Goal: Entertainment & Leisure: Consume media (video, audio)

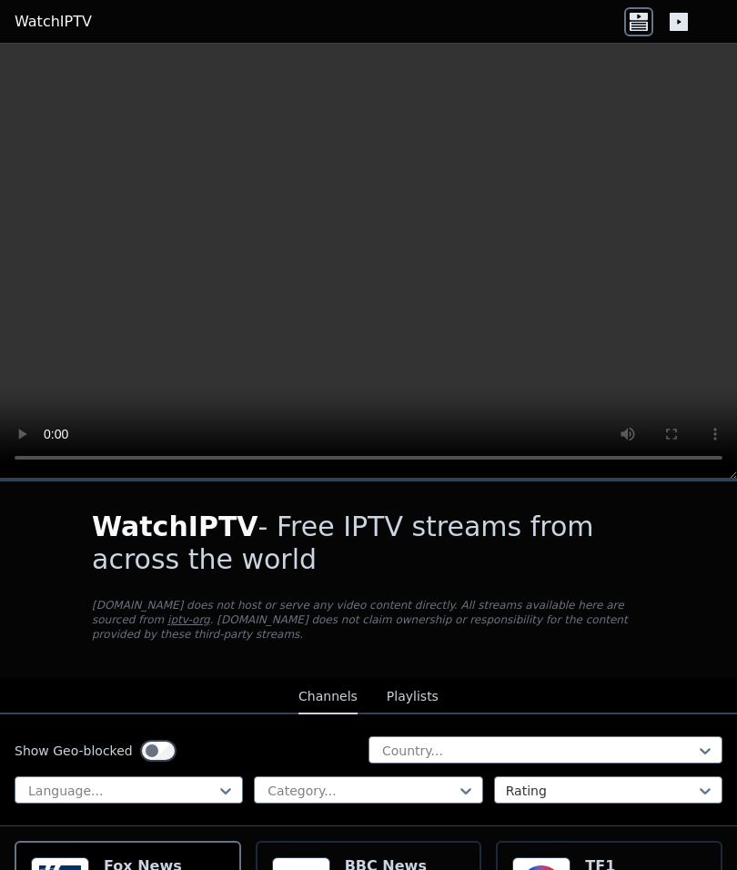
click at [464, 639] on p "[DOMAIN_NAME] does not host or serve any video content directly. All streams av…" at bounding box center [368, 620] width 553 height 44
click at [523, 669] on div "WatchIPTV - Free IPTV streams from across the world [DOMAIN_NAME] does not host…" at bounding box center [368, 579] width 611 height 196
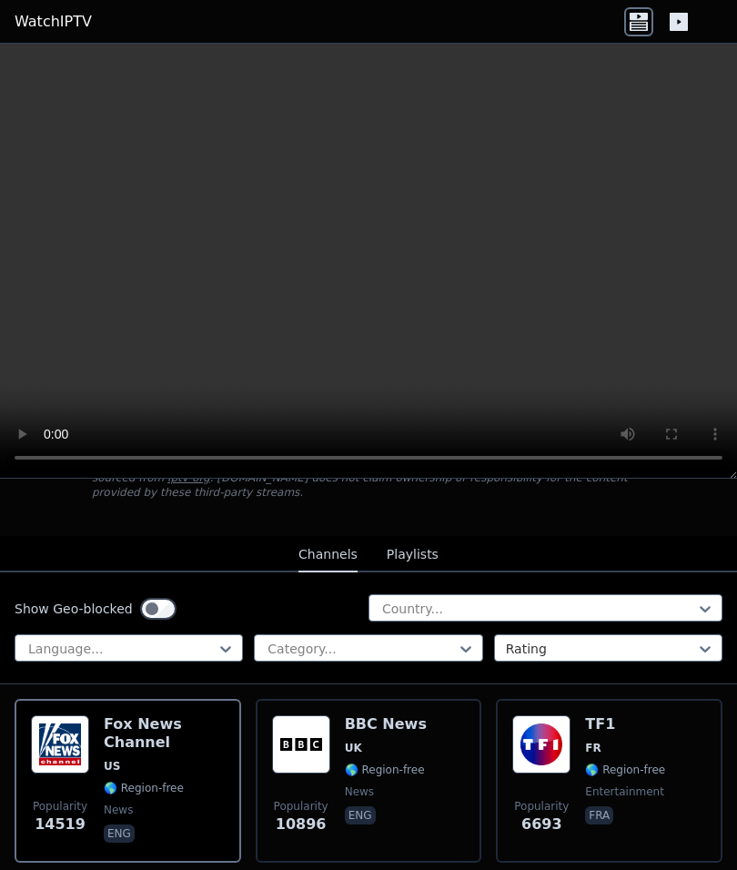
scroll to position [128, 0]
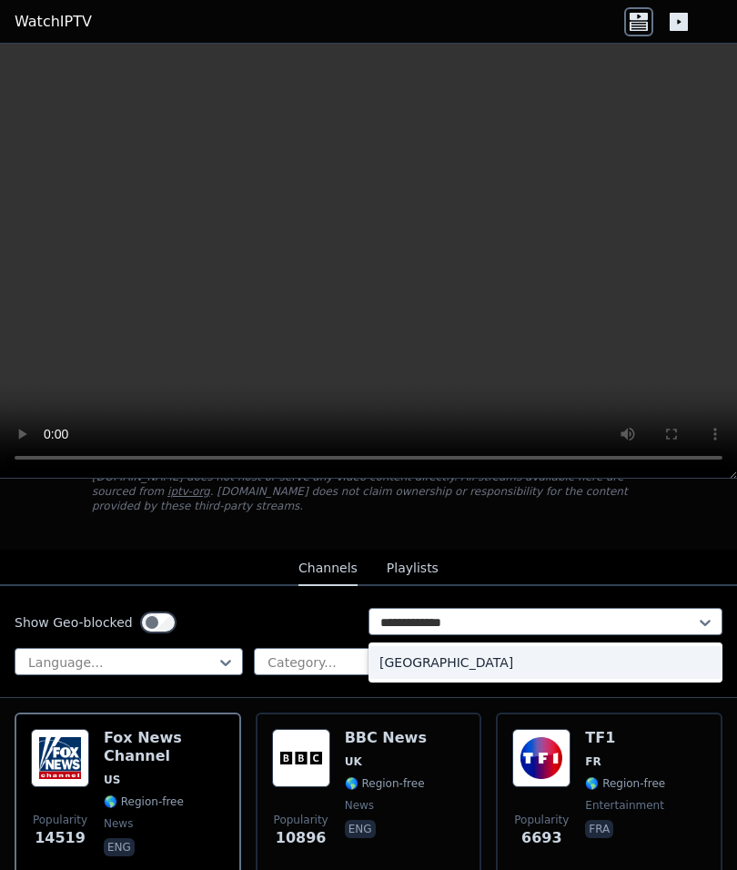
click at [645, 668] on div "[GEOGRAPHIC_DATA]" at bounding box center [545, 662] width 354 height 33
type input "**********"
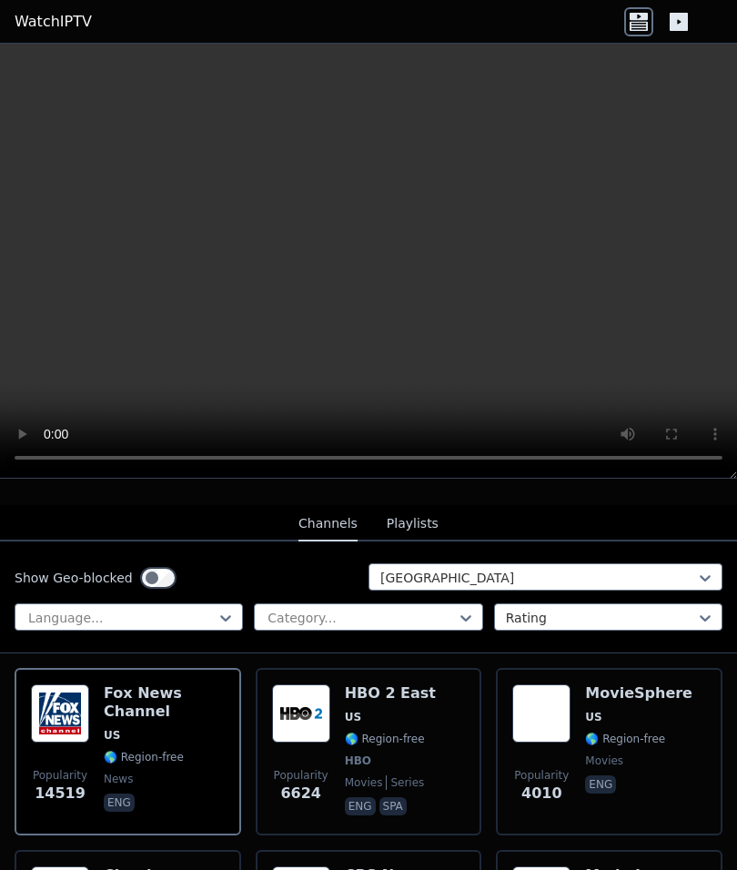
scroll to position [172, 0]
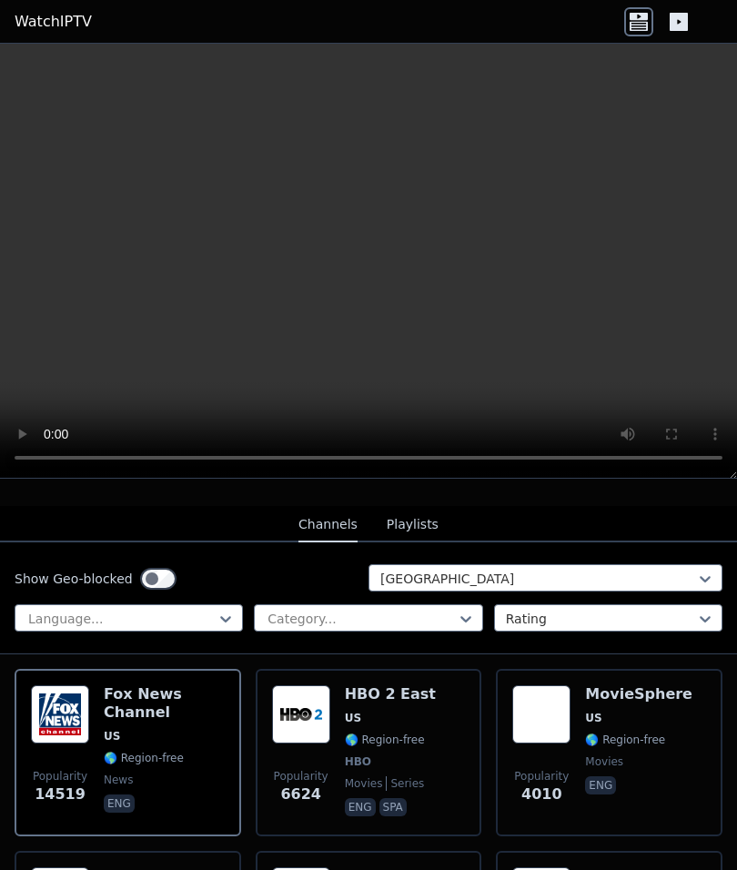
click at [413, 697] on h6 "HBO 2 East" at bounding box center [390, 694] width 91 height 18
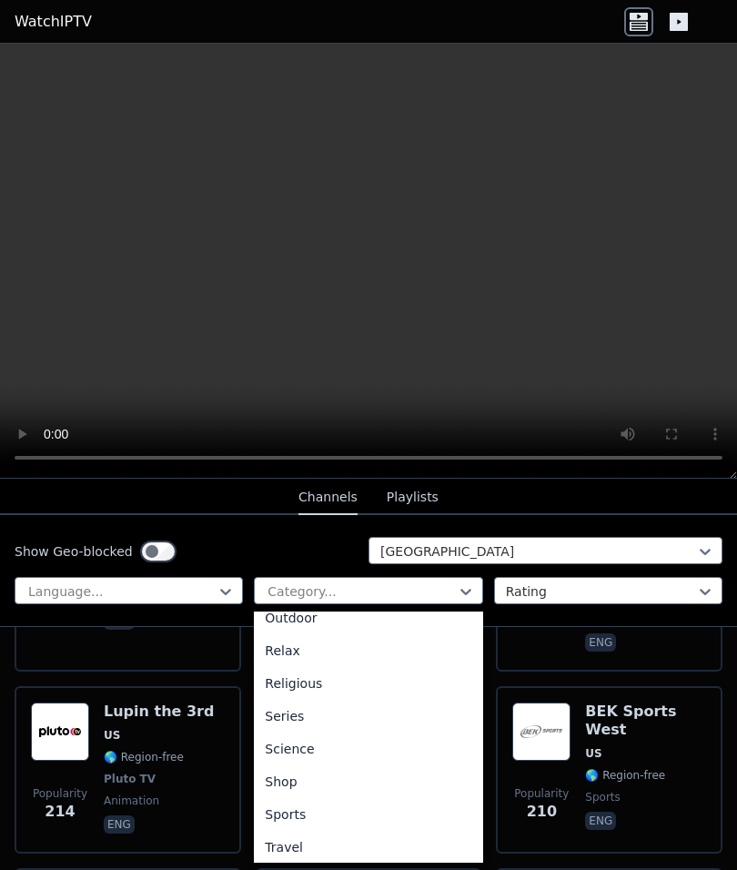
scroll to position [627, 0]
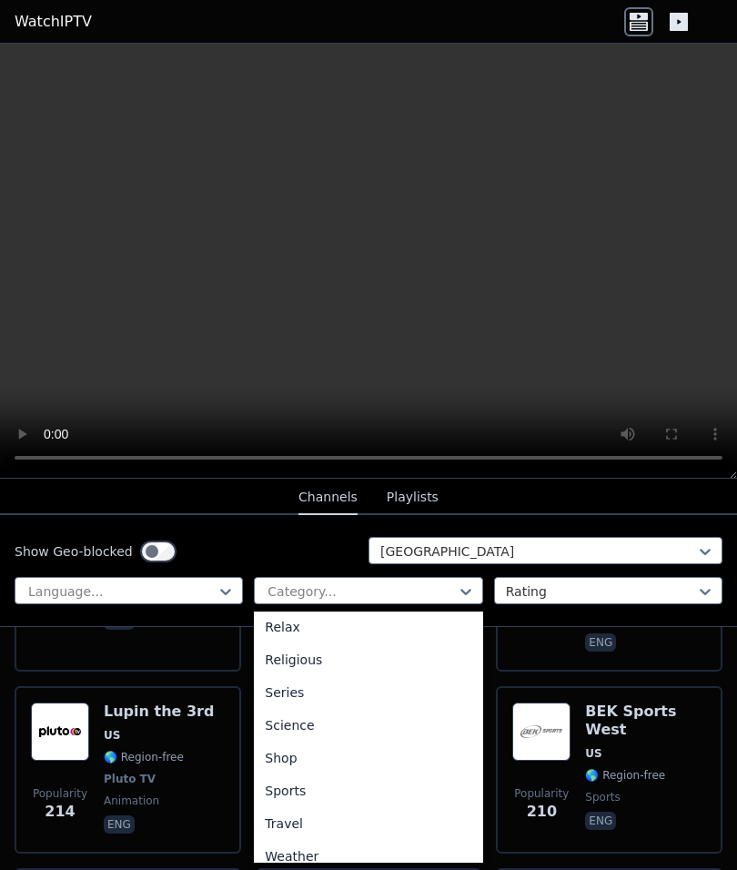
click at [368, 798] on div "Sports" at bounding box center [368, 790] width 228 height 33
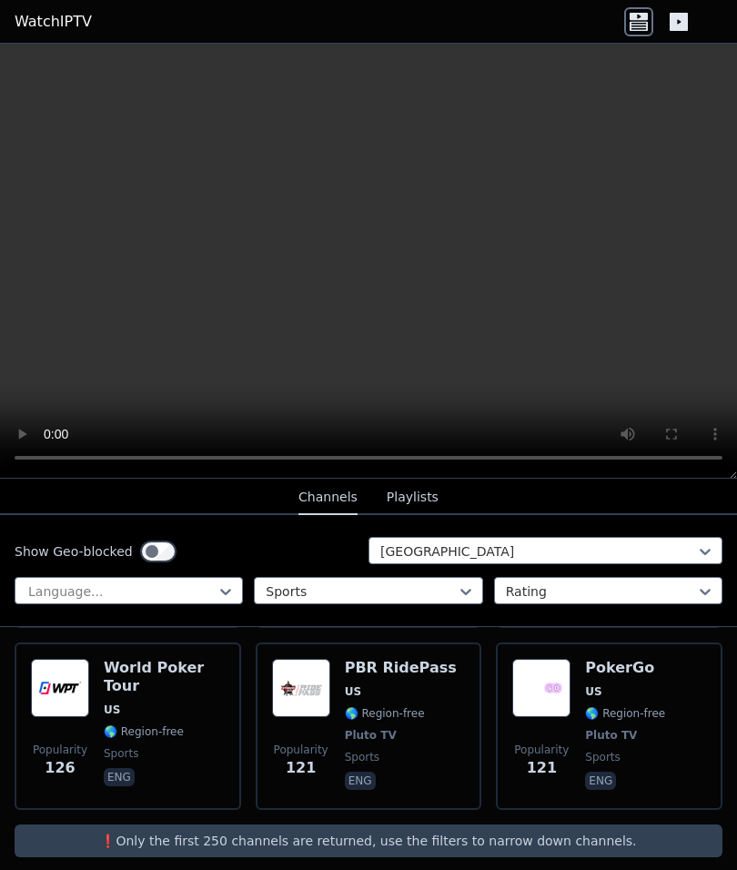
scroll to position [1474, 0]
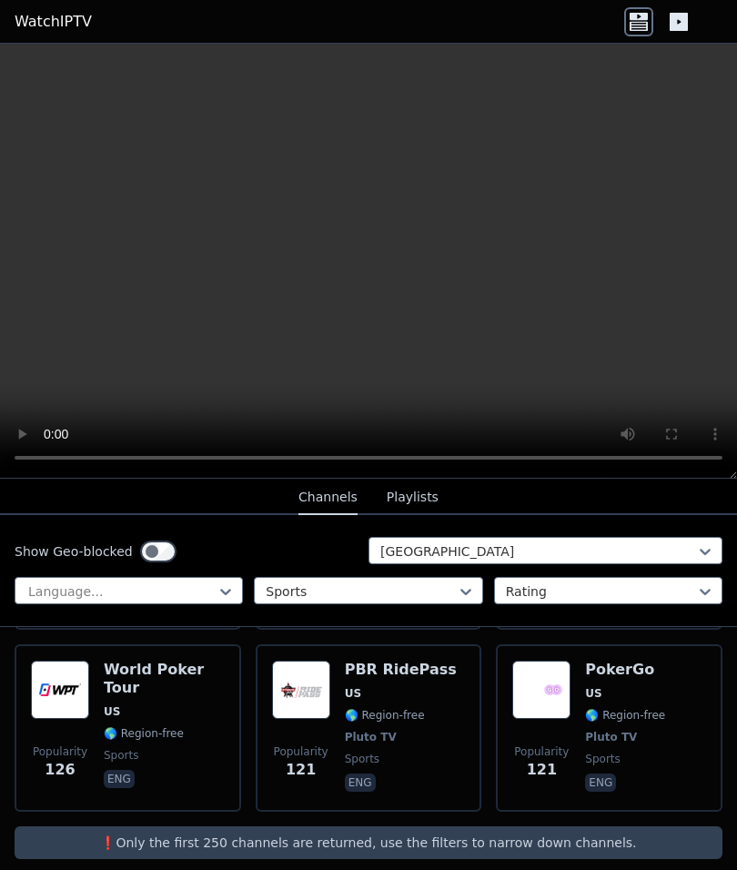
click at [411, 499] on button "Playlists" at bounding box center [413, 497] width 52 height 35
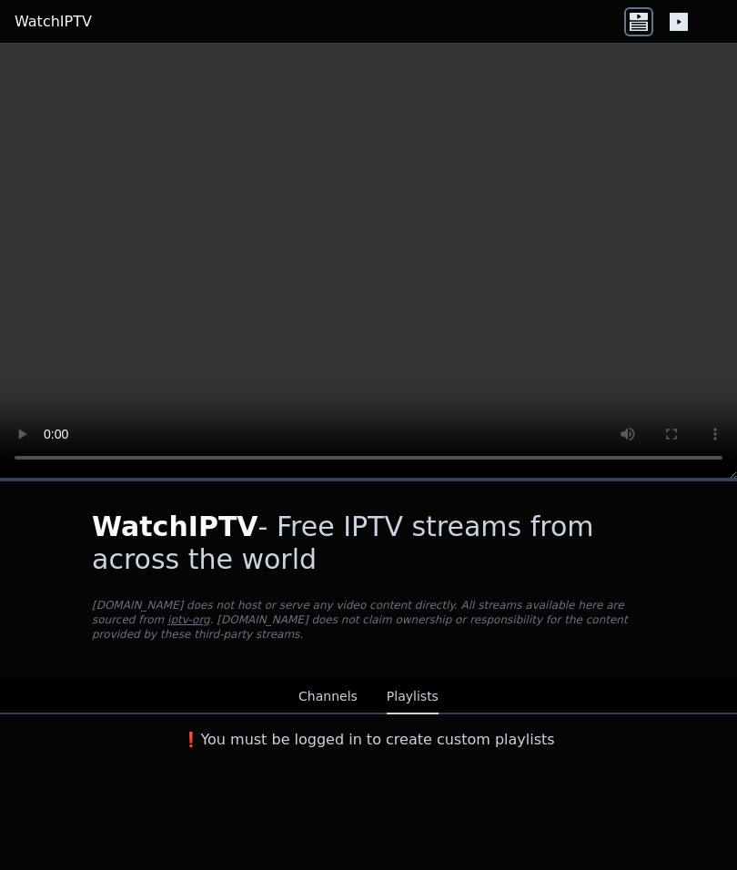
click at [337, 697] on button "Channels" at bounding box center [327, 696] width 59 height 35
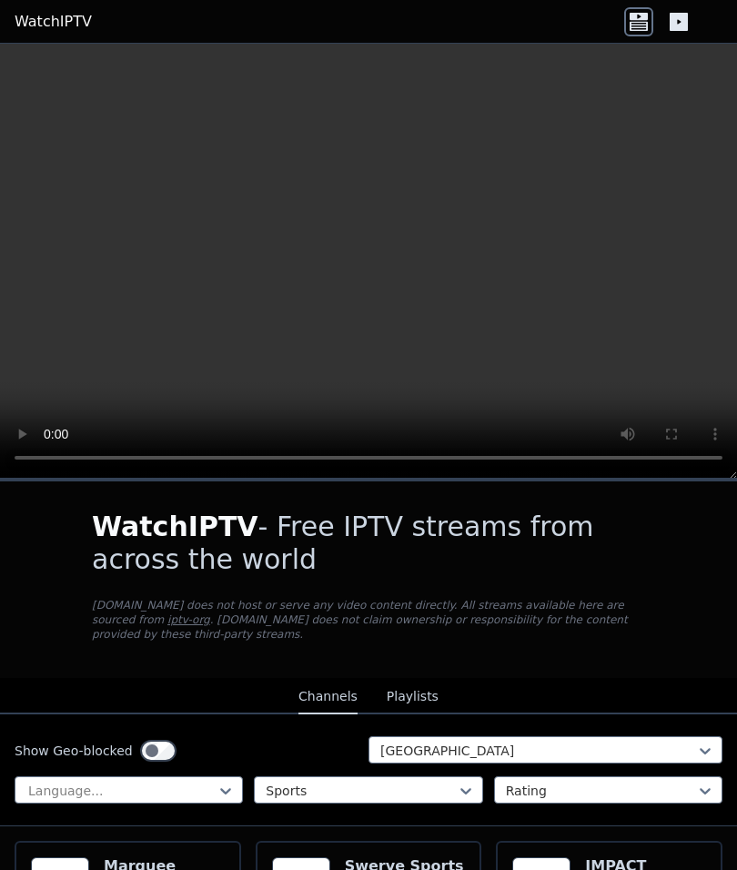
click at [683, 23] on icon at bounding box center [678, 22] width 18 height 18
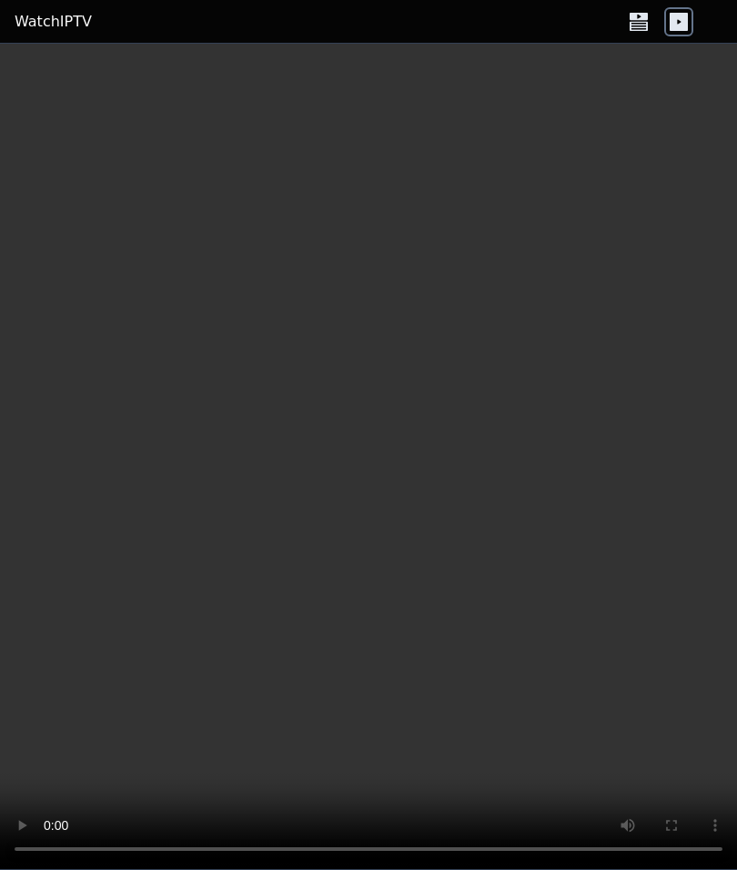
click at [649, 17] on icon at bounding box center [638, 21] width 29 height 29
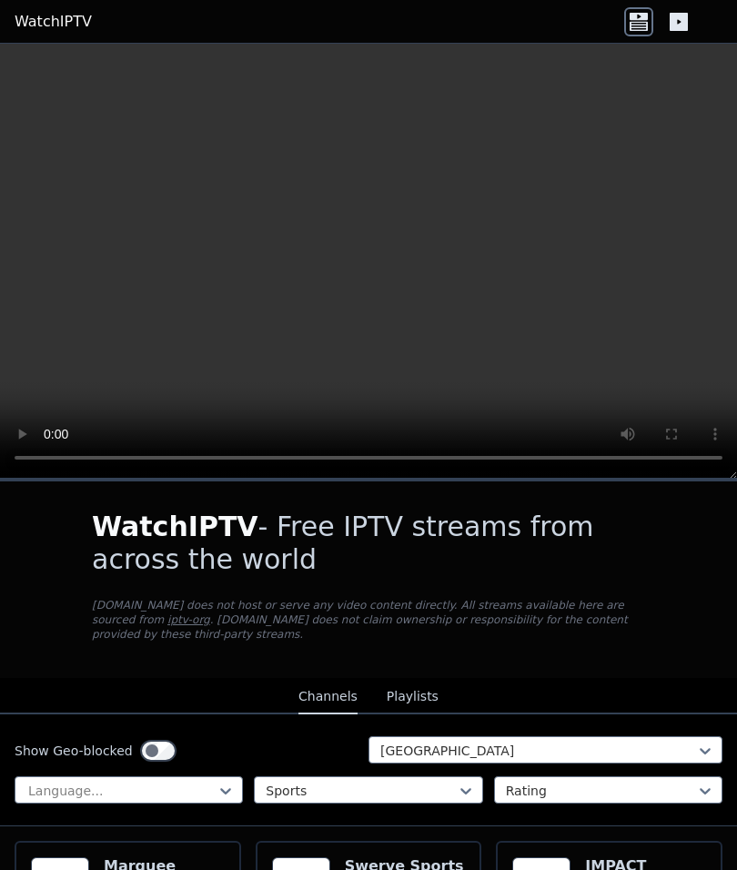
click at [510, 196] on video at bounding box center [368, 261] width 737 height 435
click at [558, 345] on video at bounding box center [368, 261] width 737 height 435
click at [626, 386] on video at bounding box center [368, 261] width 737 height 435
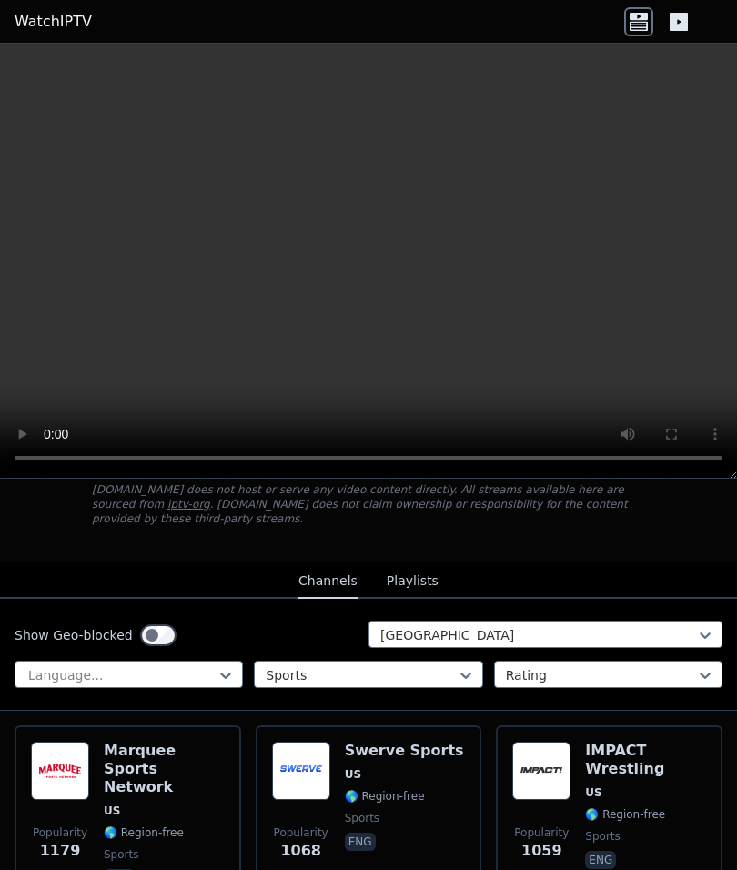
scroll to position [115, 0]
